Goal: Navigation & Orientation: Understand site structure

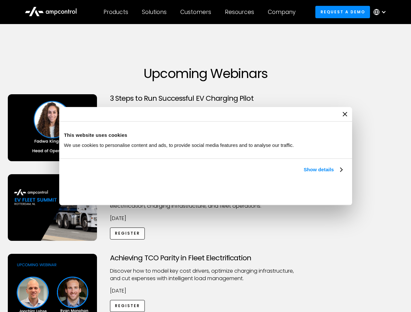
click at [303, 174] on link "Show details" at bounding box center [322, 170] width 38 height 8
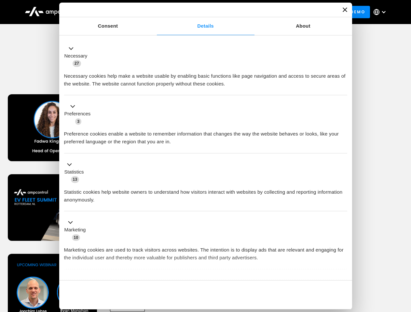
click at [343, 88] on div "Necessary cookies help make a website usable by enabling basic functions like p…" at bounding box center [205, 77] width 283 height 20
click at [403, 262] on div "Achieving TCO Parity in Fleet Electrification Discover how to model key cost dr…" at bounding box center [205, 305] width 408 height 102
click at [200, 12] on div "Customers" at bounding box center [195, 11] width 31 height 7
click at [115, 12] on div "Products" at bounding box center [115, 11] width 25 height 7
click at [154, 12] on div "Solutions" at bounding box center [154, 11] width 25 height 7
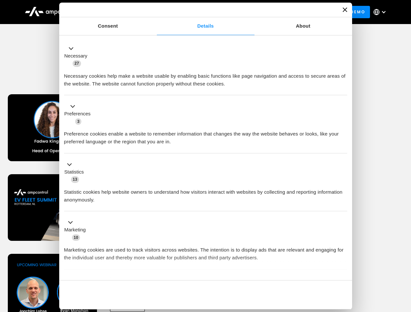
click at [197, 12] on div "Customers" at bounding box center [195, 11] width 31 height 7
click at [241, 12] on div "Resources" at bounding box center [239, 11] width 29 height 7
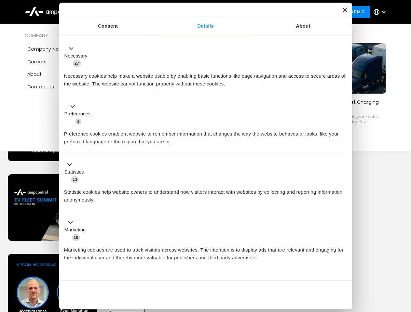
click at [284, 12] on div "Company" at bounding box center [282, 11] width 28 height 7
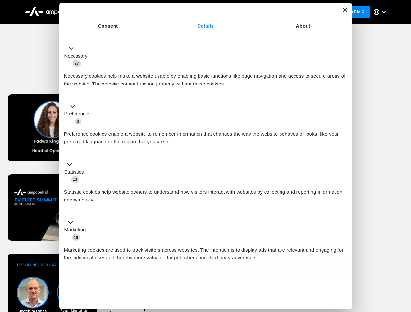
click at [381, 12] on div at bounding box center [383, 11] width 5 height 5
